Goal: Information Seeking & Learning: Learn about a topic

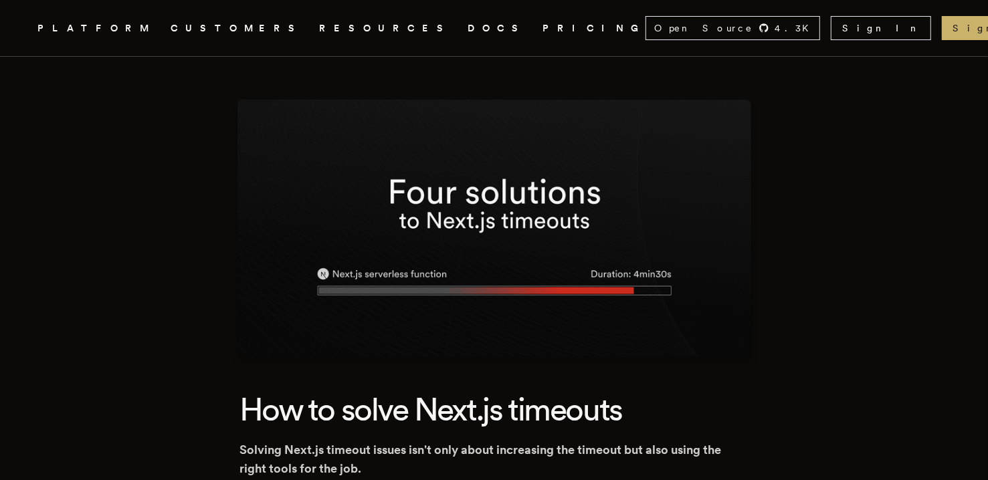
click at [868, 47] on nav "Inngest .cls-1 { fill: #FAFAF9; } PLATFORM CUSTOMERS RESOURCES DOCS PRICING Ope…" at bounding box center [494, 28] width 988 height 56
click at [863, 50] on nav "Inngest .cls-1 { fill: #FAFAF9; } PLATFORM CUSTOMERS RESOURCES DOCS PRICING Ope…" at bounding box center [494, 28] width 988 height 56
click at [928, 52] on nav "Inngest .cls-1 { fill: #FAFAF9; } PLATFORM CUSTOMERS RESOURCES DOCS PRICING Ope…" at bounding box center [494, 28] width 988 height 56
drag, startPoint x: 920, startPoint y: 118, endPoint x: 945, endPoint y: 124, distance: 26.0
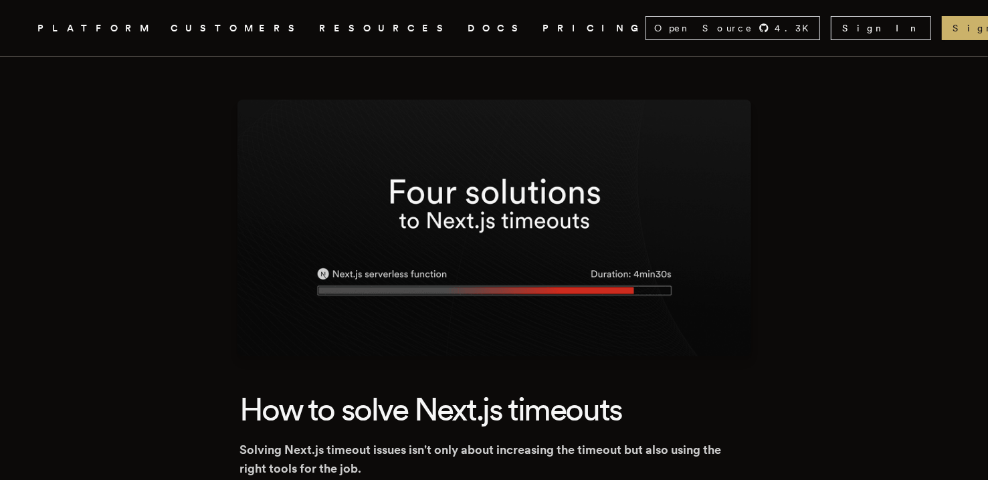
click at [933, 48] on nav "Inngest .cls-1 { fill: #FAFAF9; } PLATFORM CUSTOMERS RESOURCES DOCS PRICING Ope…" at bounding box center [494, 28] width 988 height 56
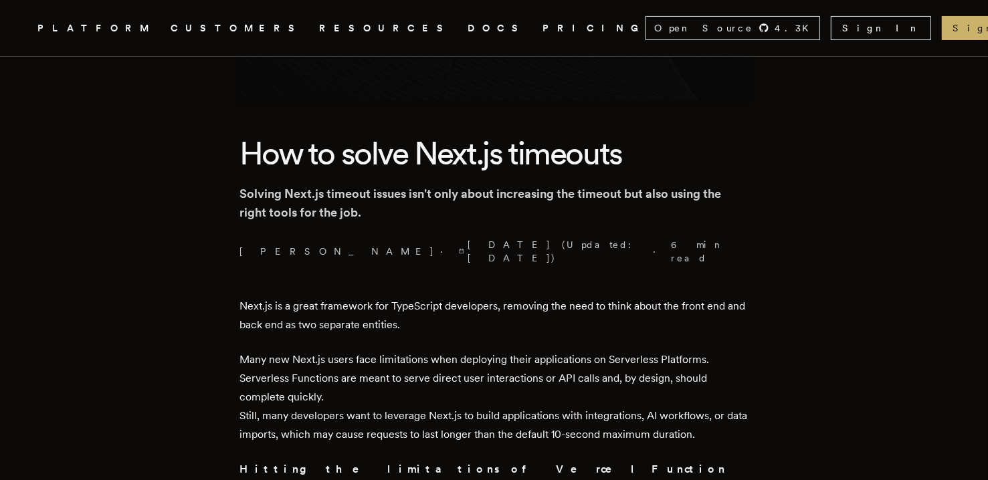
scroll to position [288, 0]
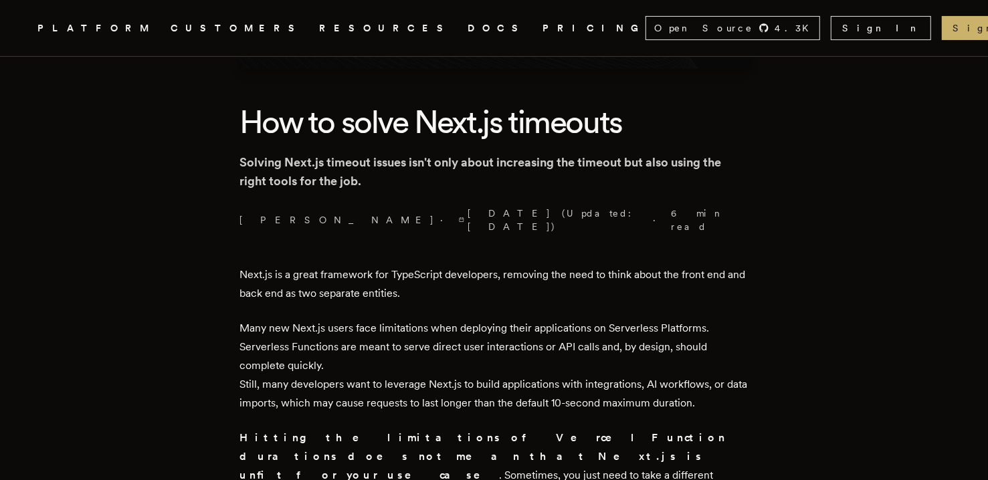
drag, startPoint x: 997, startPoint y: 35, endPoint x: 997, endPoint y: 64, distance: 28.8
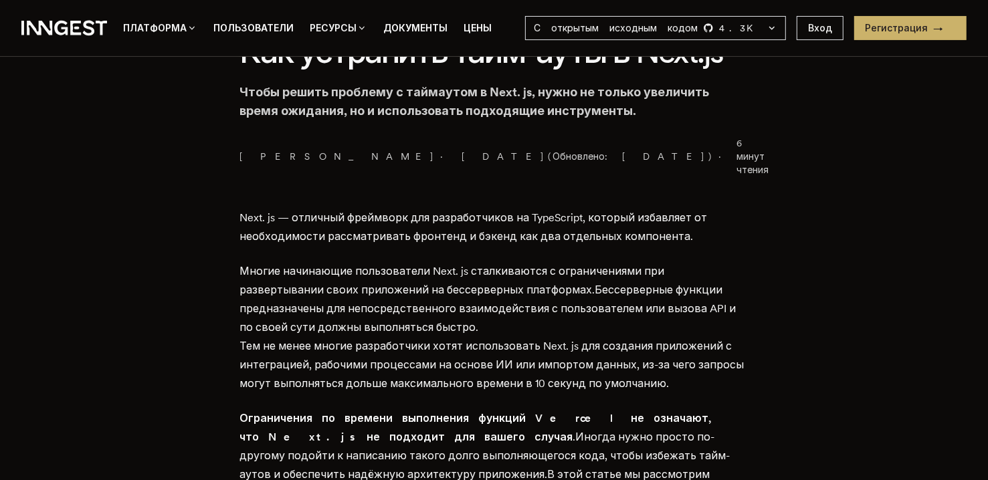
scroll to position [422, 0]
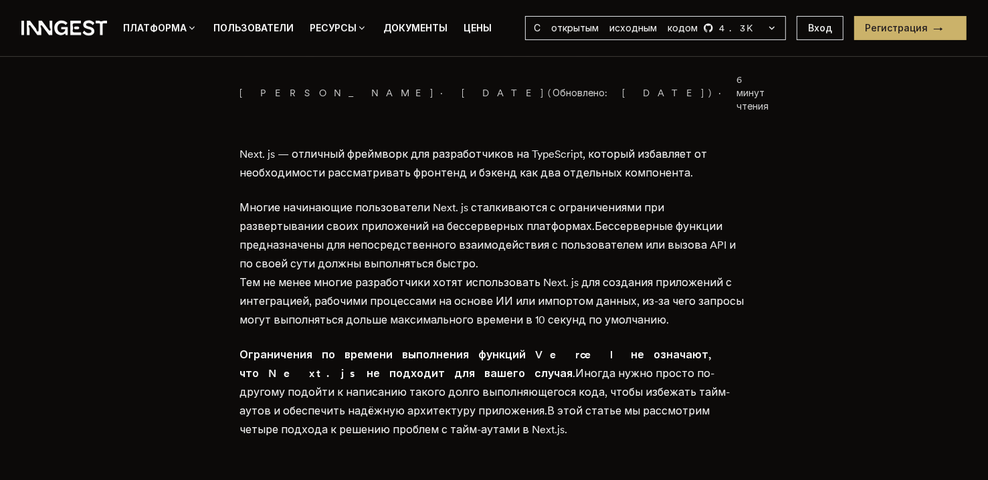
scroll to position [555, 0]
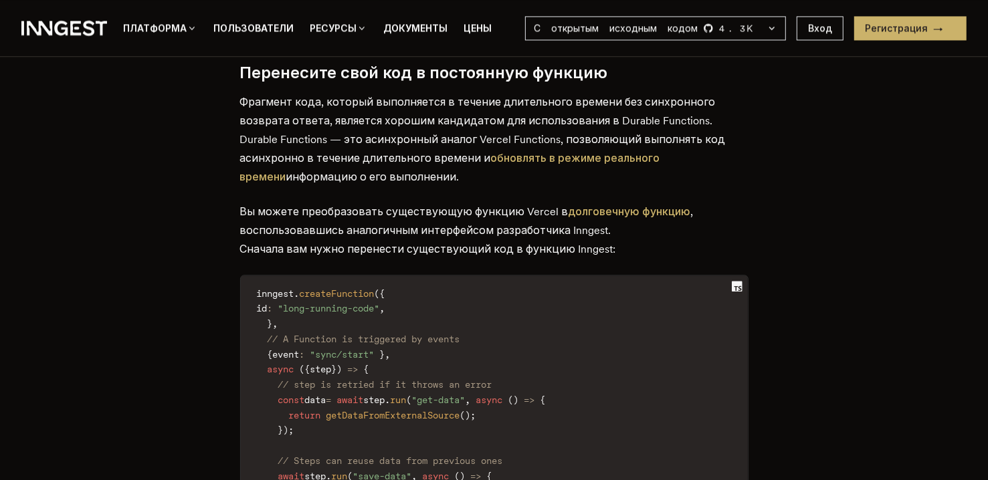
scroll to position [2094, 0]
